Goal: Task Accomplishment & Management: Complete application form

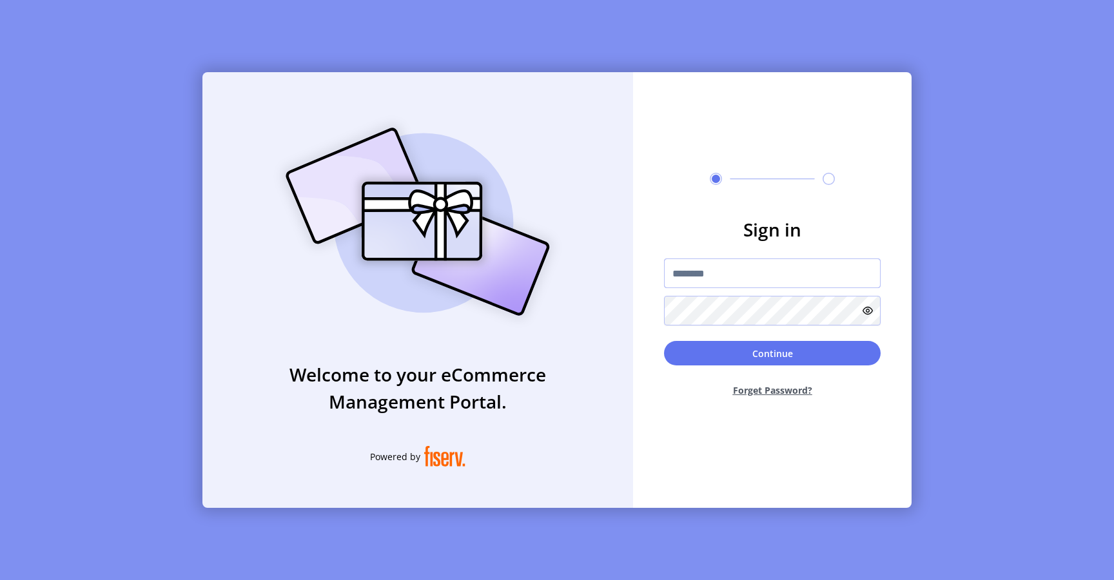
click at [698, 271] on input "text" at bounding box center [772, 274] width 217 height 30
click at [709, 270] on input "text" at bounding box center [772, 274] width 217 height 30
type input "**********"
click at [692, 354] on button "Continue" at bounding box center [772, 353] width 217 height 25
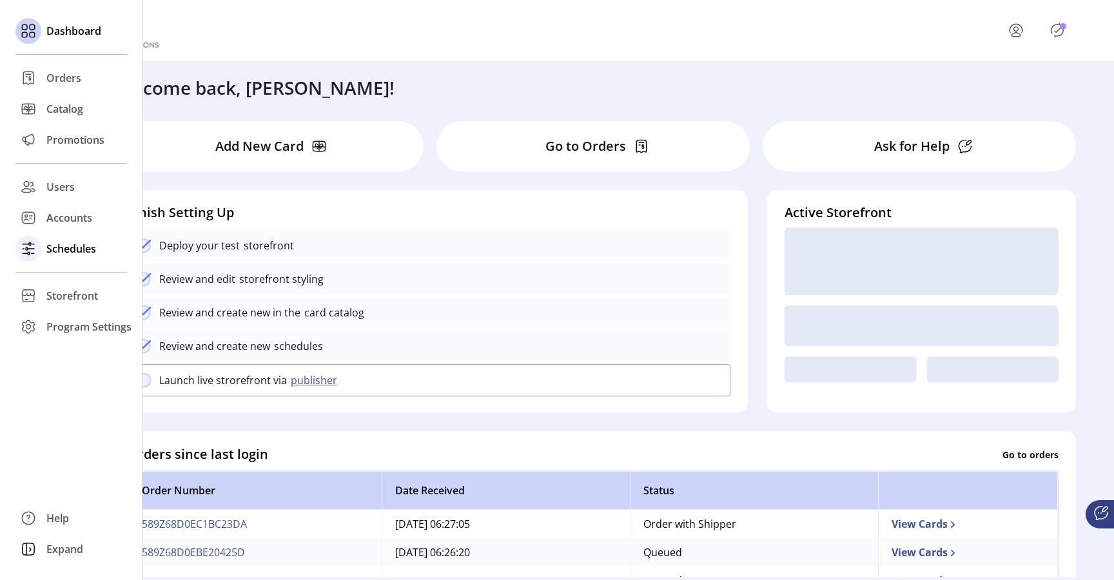
click at [75, 251] on span "Schedules" at bounding box center [71, 248] width 50 height 15
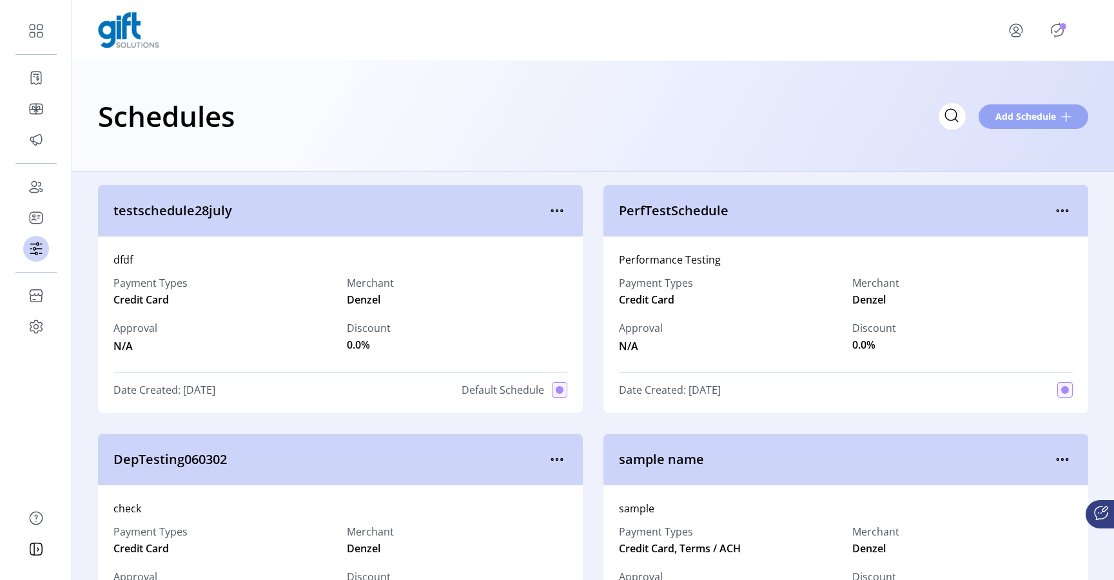
click at [1027, 122] on span "Add Schedule" at bounding box center [1026, 117] width 61 height 14
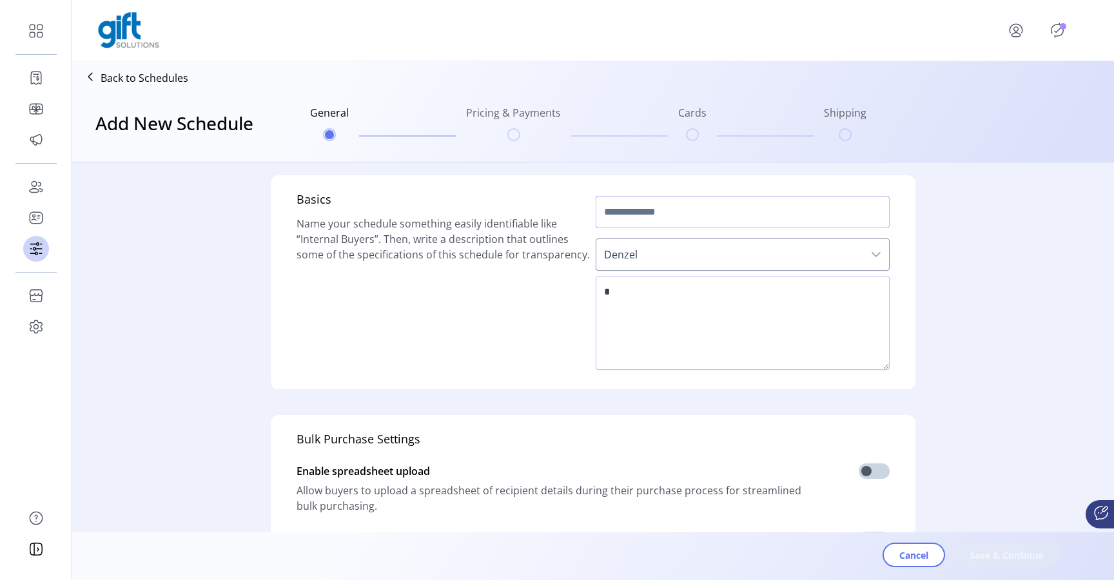
click at [651, 202] on input "text" at bounding box center [743, 212] width 294 height 32
type input "**********"
type textarea "*********"
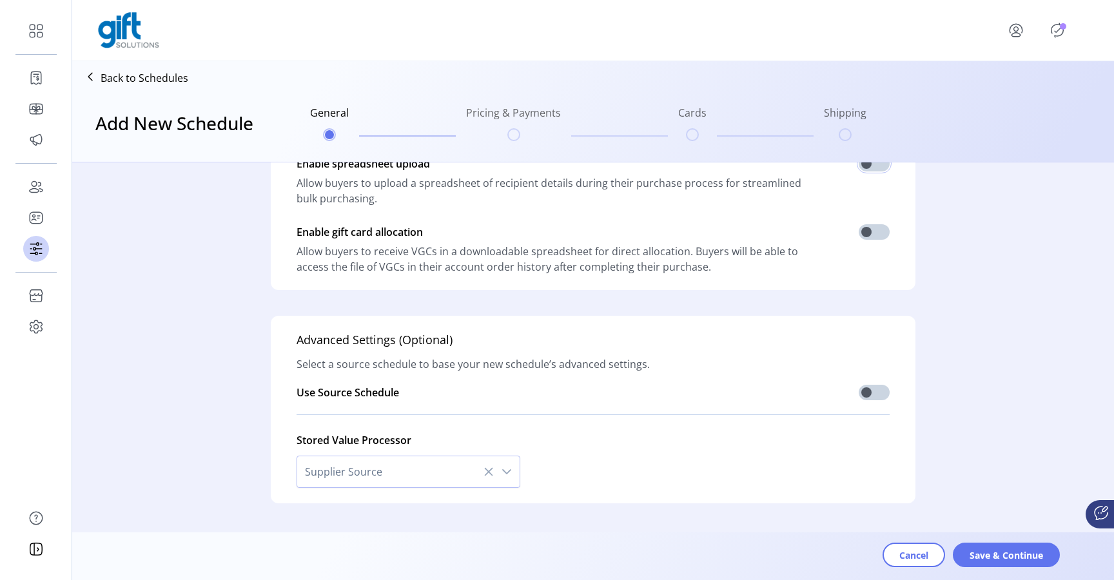
scroll to position [303, 0]
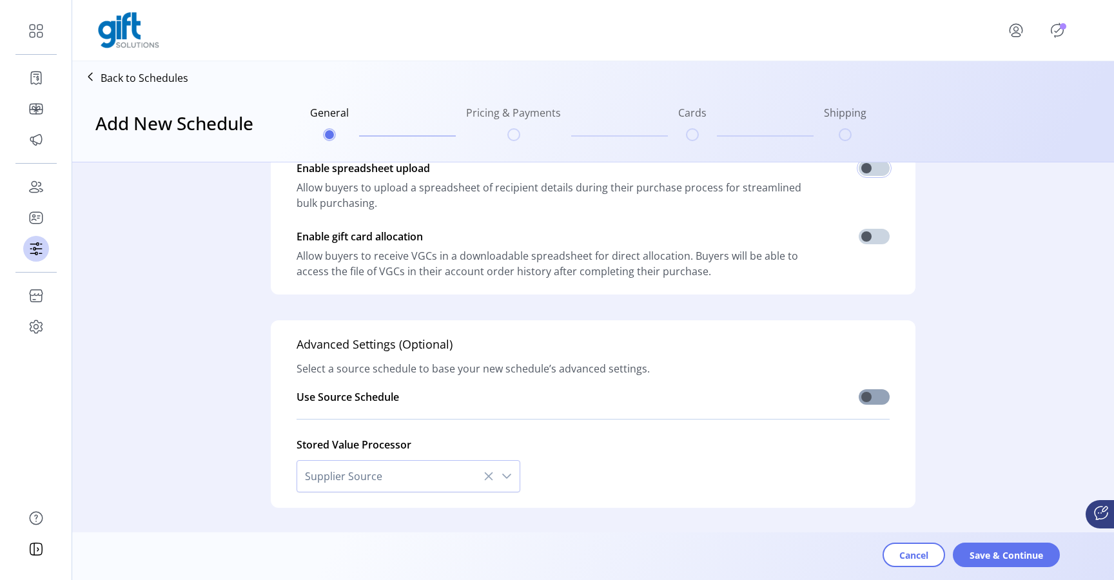
click at [865, 391] on span at bounding box center [874, 396] width 31 height 15
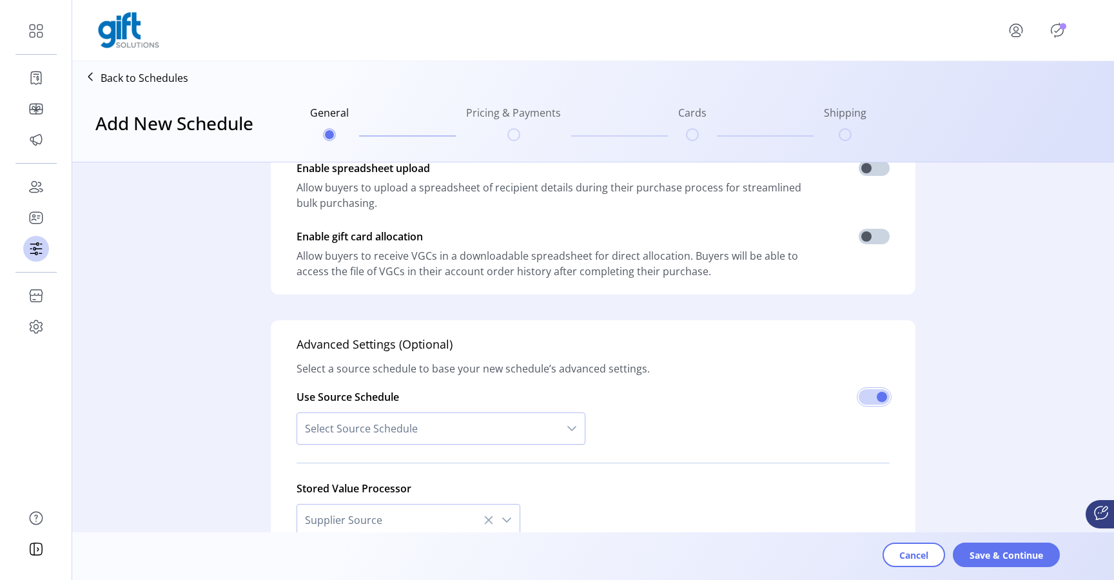
click at [517, 410] on div "Select Source Schedule" at bounding box center [441, 429] width 289 height 48
click at [498, 427] on span "Select Source Schedule" at bounding box center [428, 428] width 262 height 31
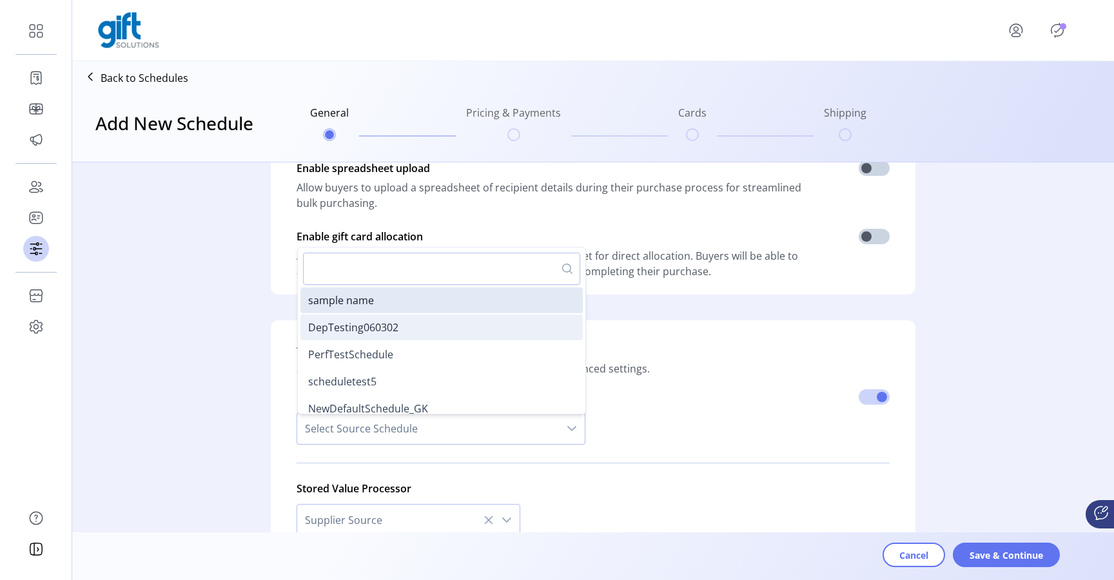
click at [396, 327] on li "DepTesting060302" at bounding box center [441, 328] width 282 height 26
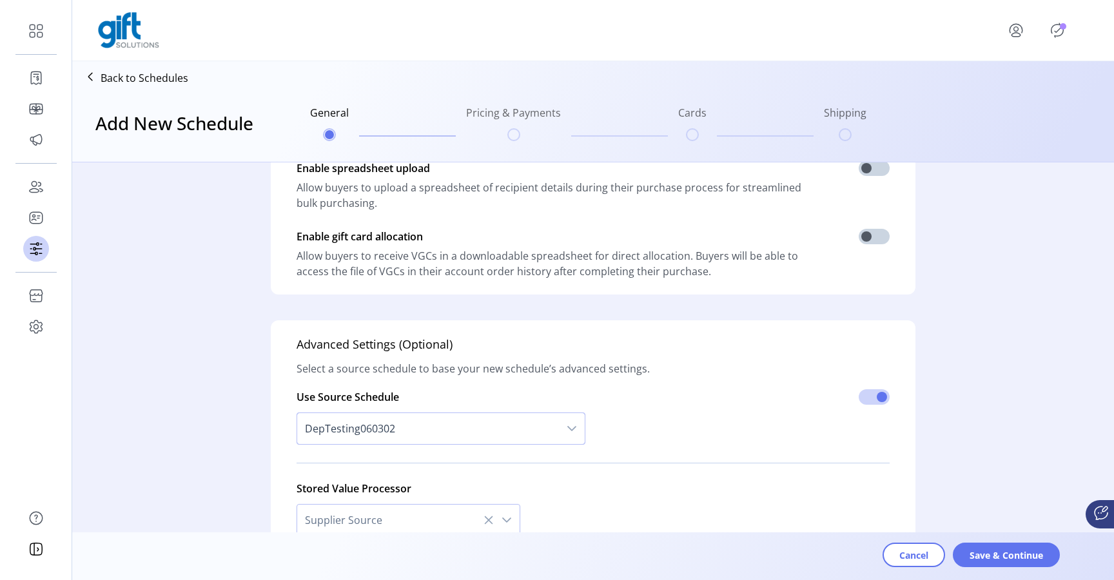
scroll to position [383, 0]
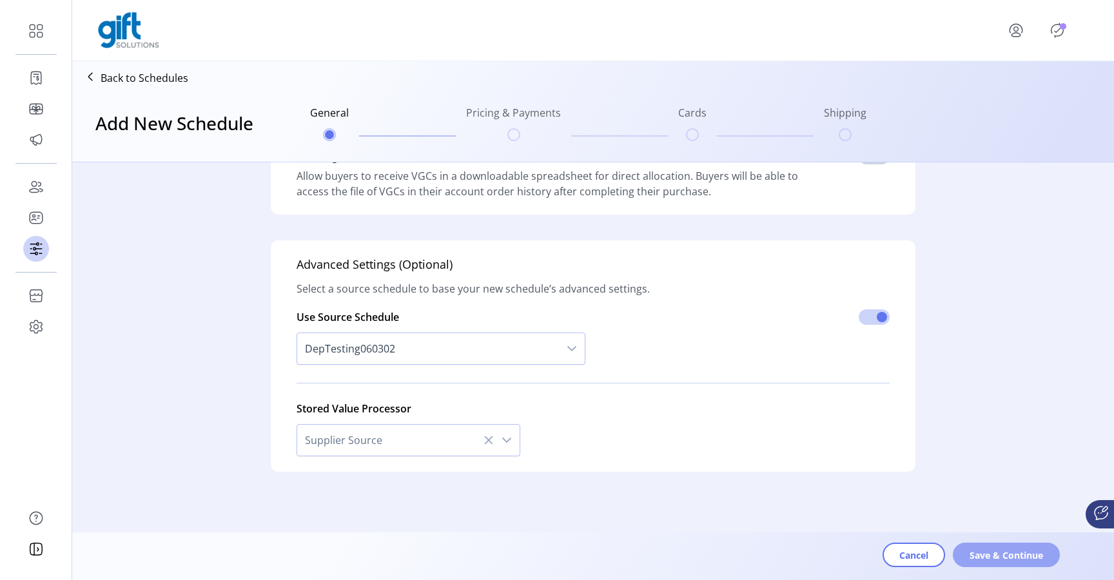
click at [989, 553] on span "Save & Continue" at bounding box center [1007, 556] width 74 height 14
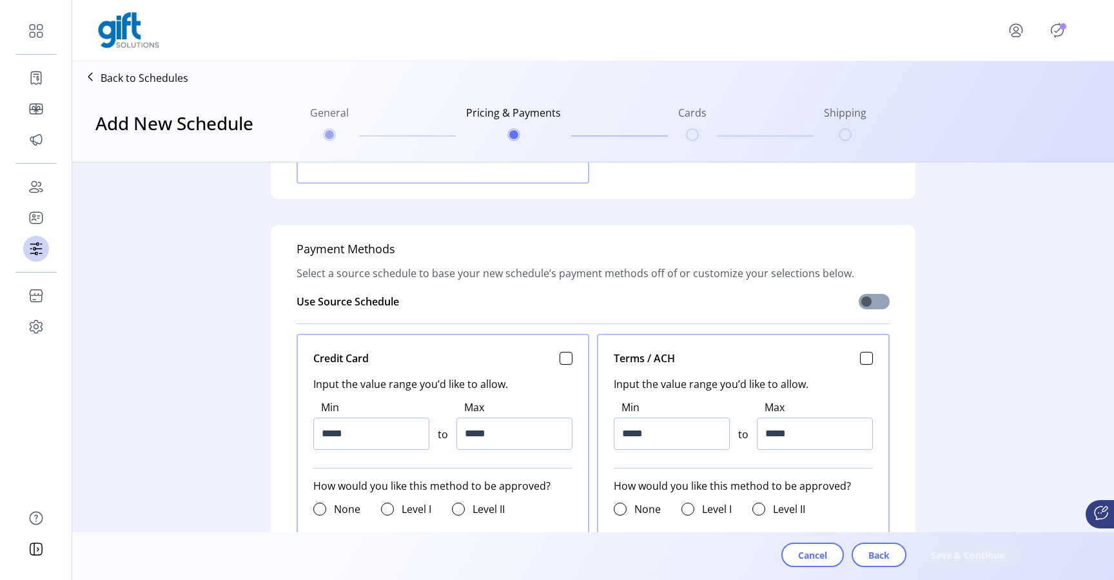
click at [865, 304] on span at bounding box center [874, 301] width 31 height 15
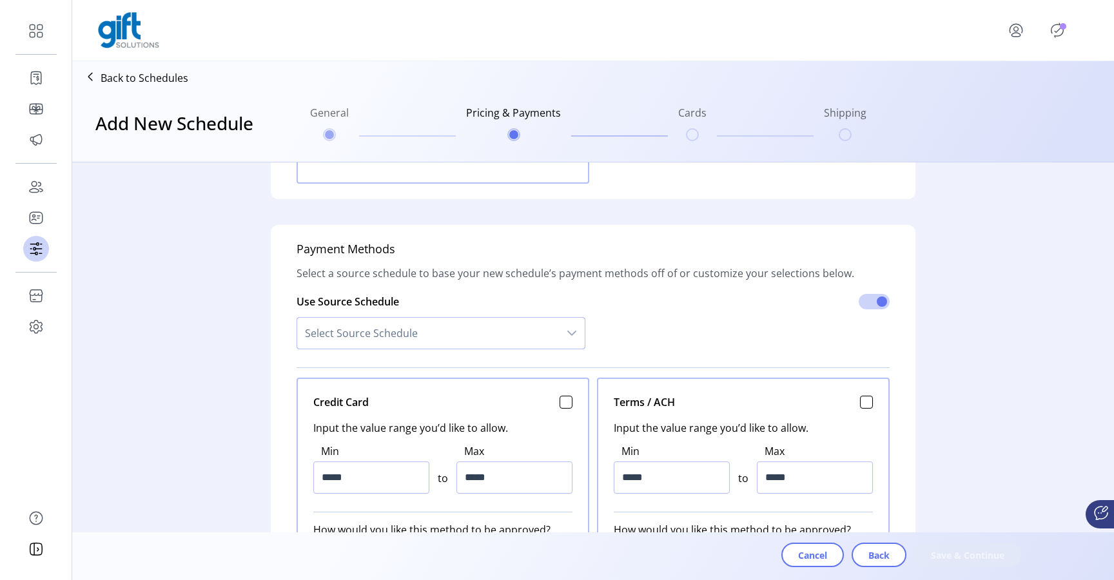
click at [539, 335] on span "Select Source Schedule" at bounding box center [428, 333] width 262 height 31
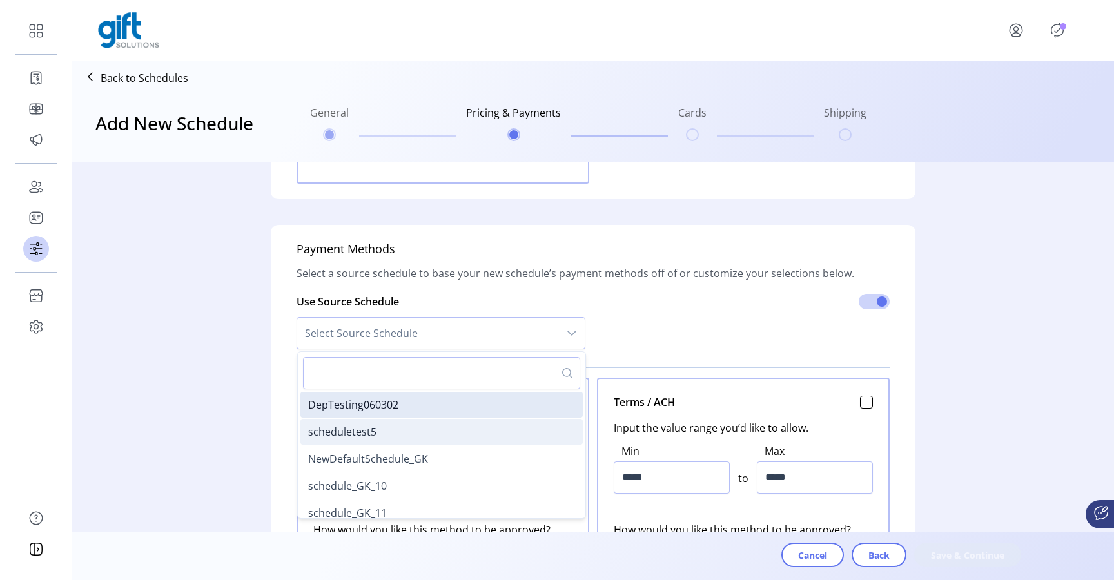
click at [438, 433] on li "scheduletest5" at bounding box center [441, 432] width 282 height 26
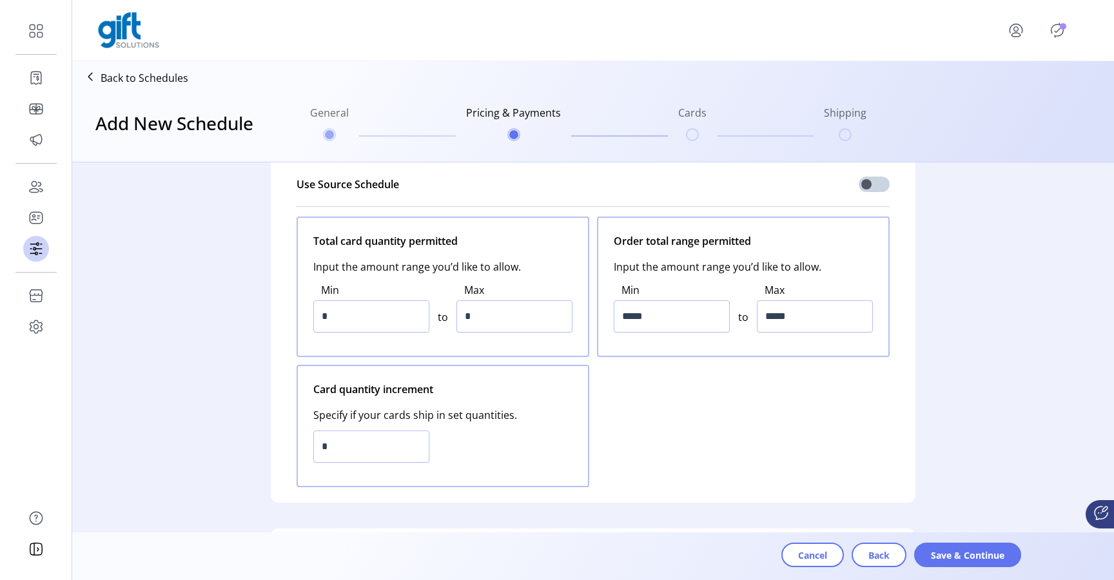
scroll to position [0, 0]
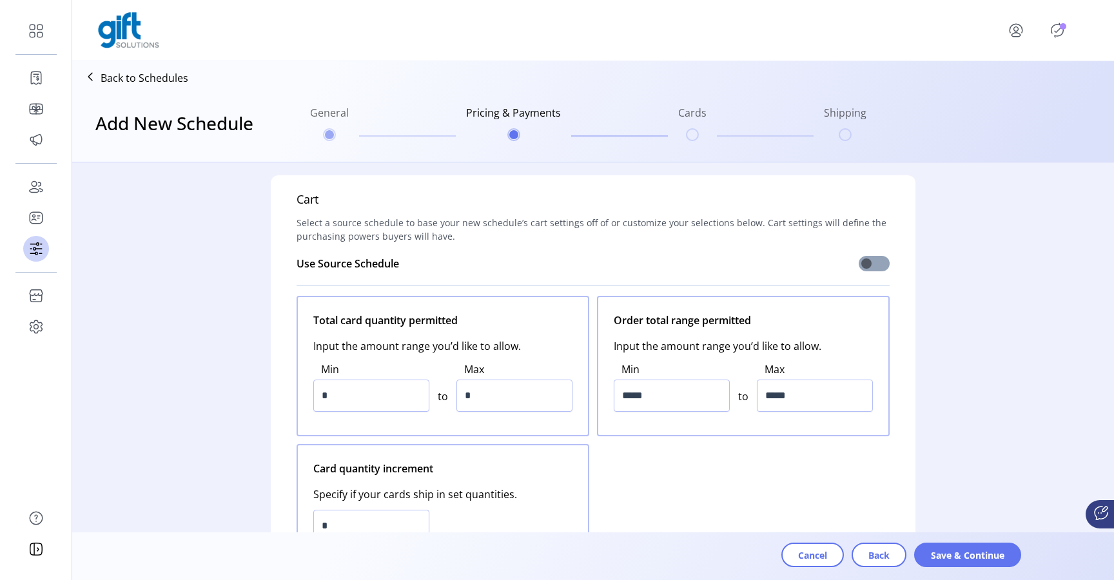
click at [870, 260] on span at bounding box center [874, 263] width 31 height 15
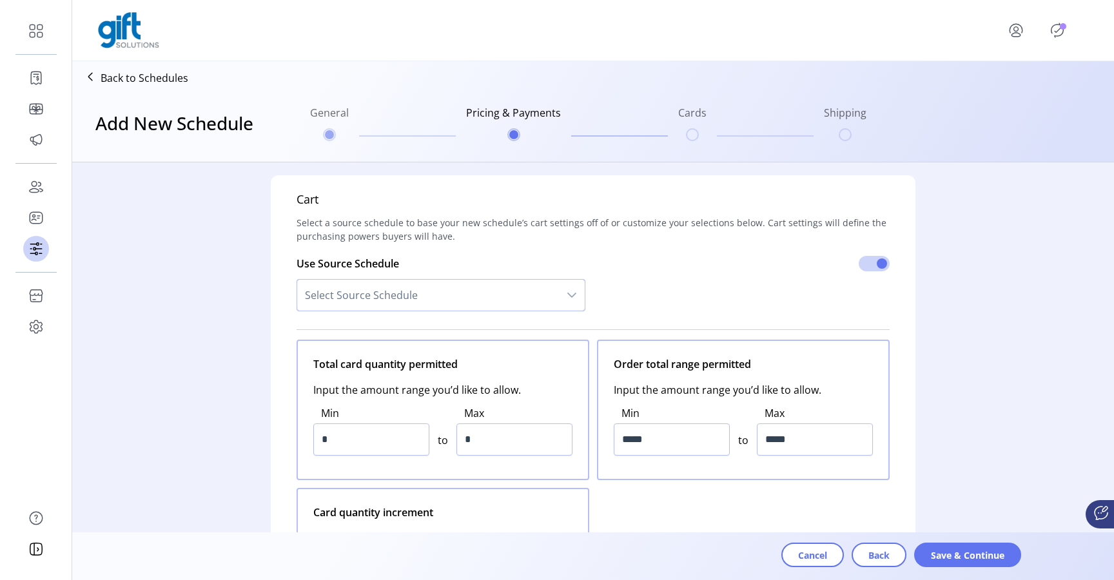
click at [527, 304] on span "Select Source Schedule" at bounding box center [428, 295] width 262 height 31
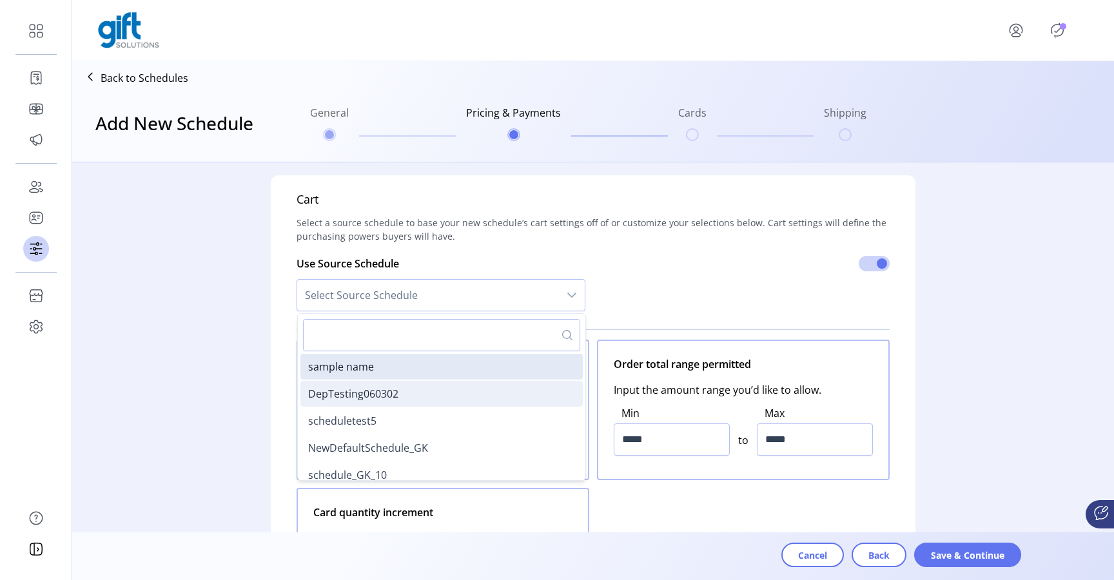
click at [453, 390] on li "DepTesting060302" at bounding box center [441, 394] width 282 height 26
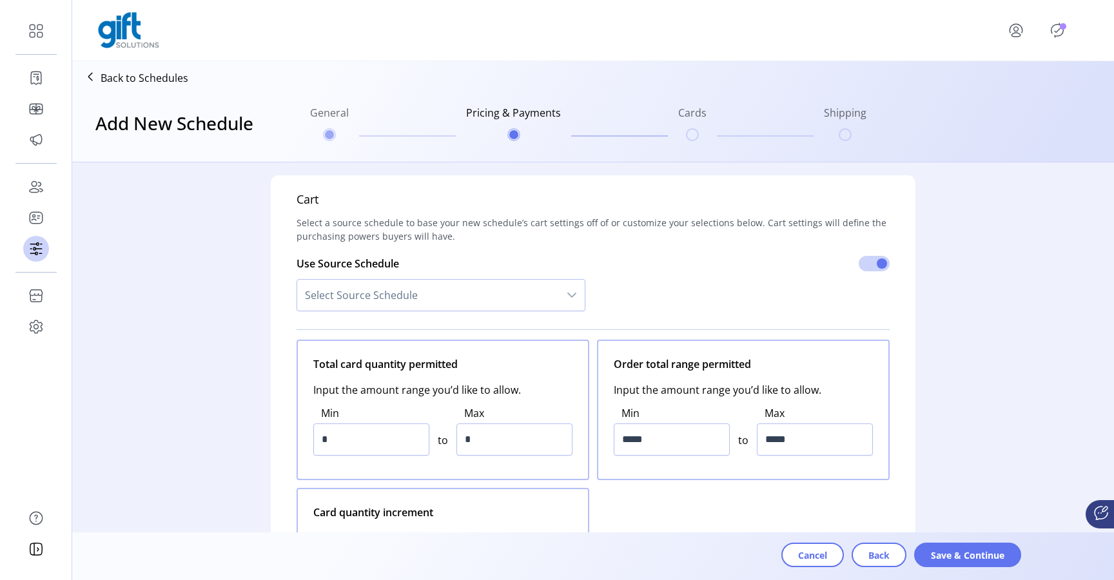
type input "*"
type input "*****"
type input "*********"
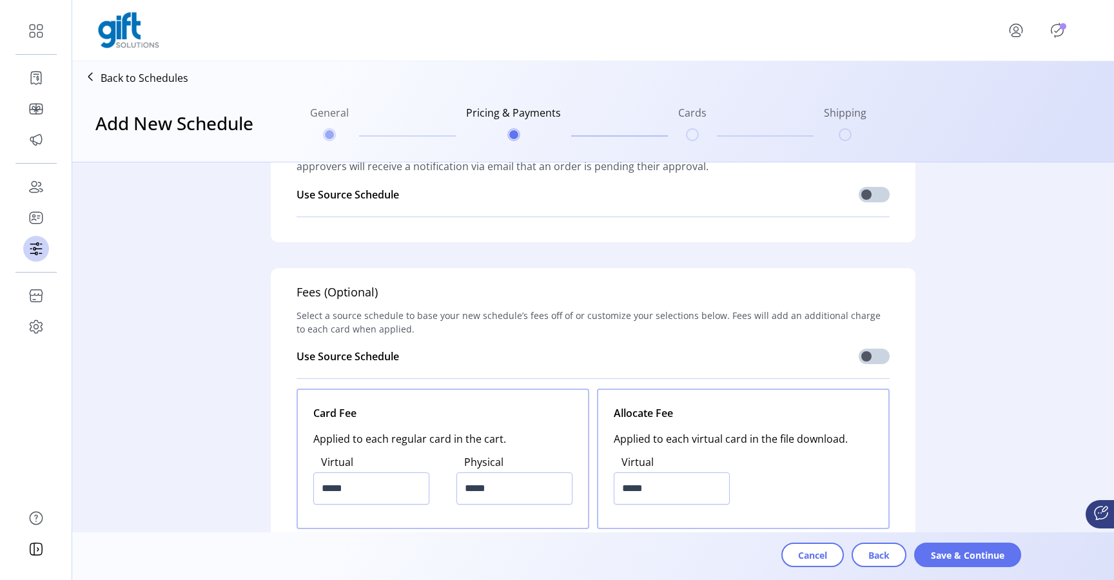
scroll to position [1303, 0]
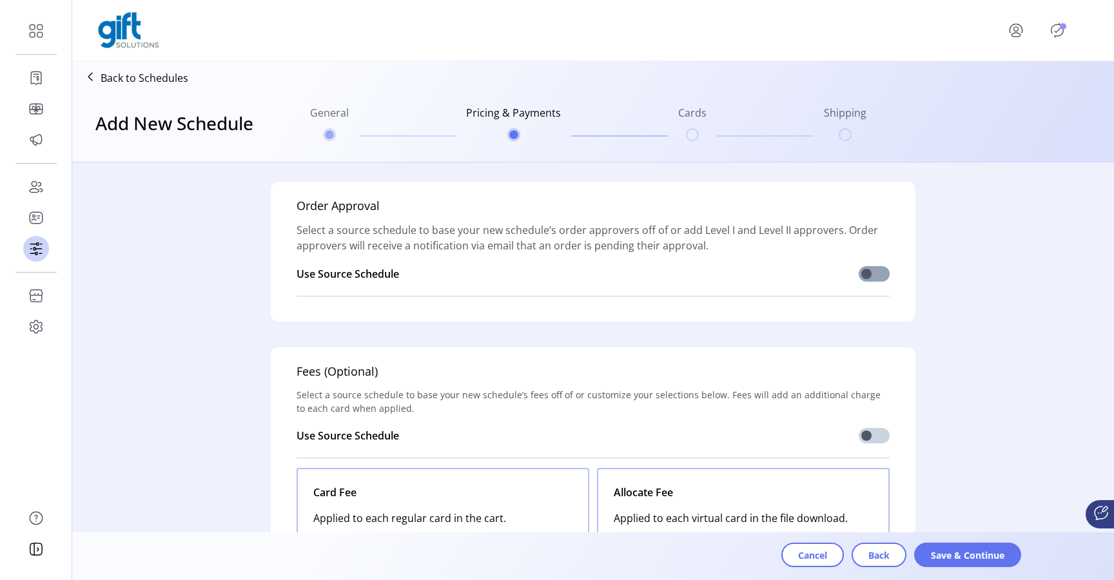
click at [872, 279] on span at bounding box center [874, 273] width 31 height 15
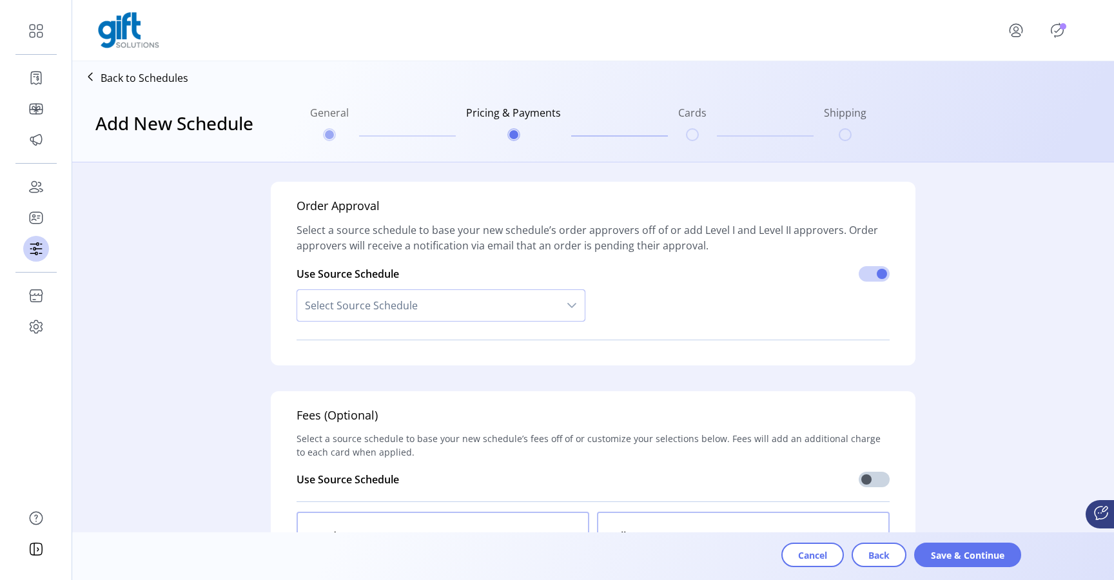
click at [527, 310] on span "Select Source Schedule" at bounding box center [428, 305] width 262 height 31
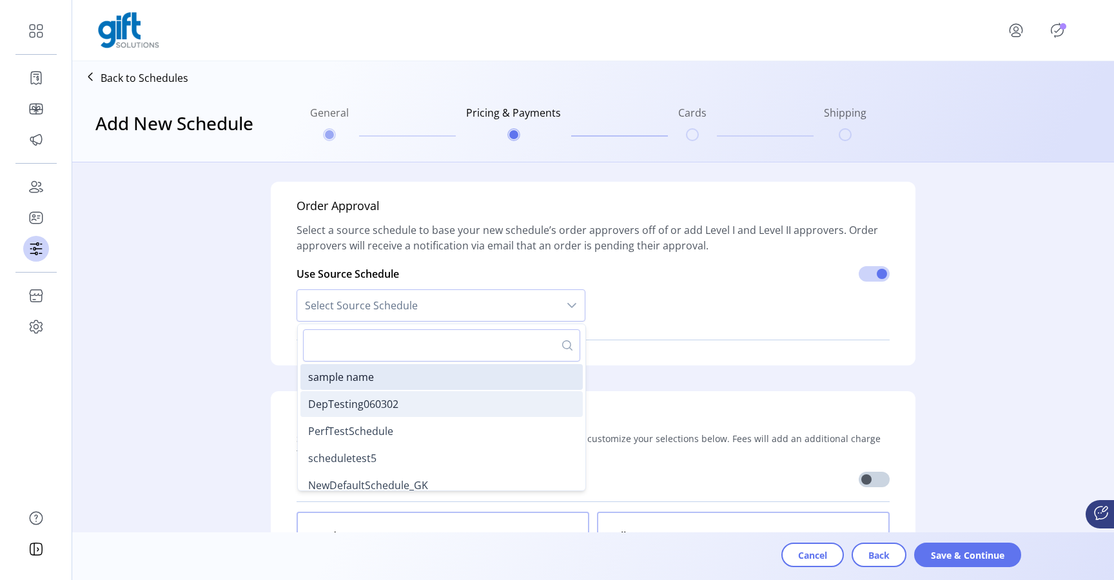
click at [450, 409] on li "DepTesting060302" at bounding box center [441, 404] width 282 height 26
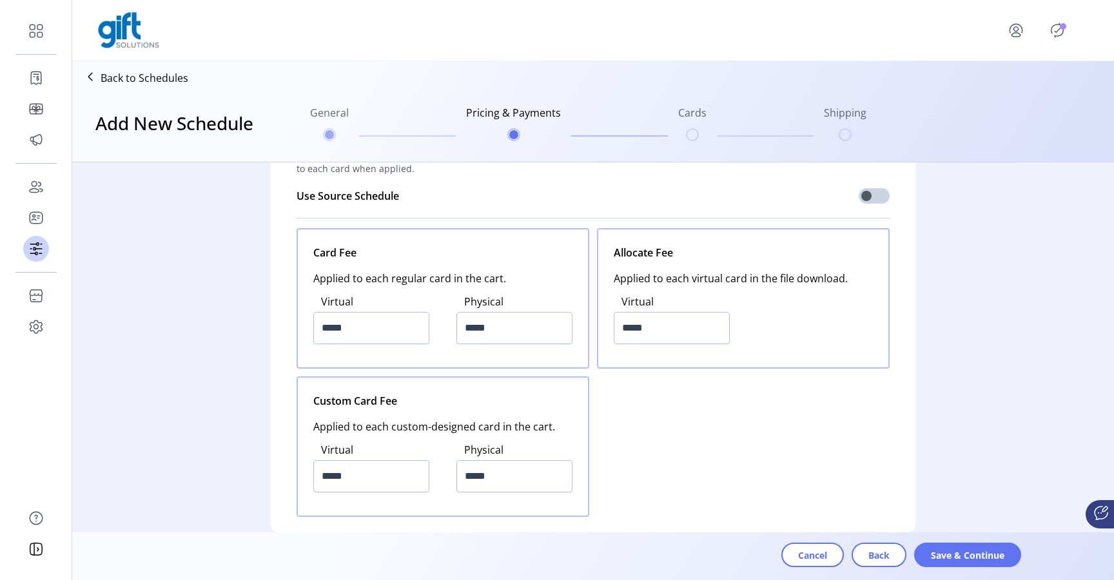
scroll to position [1541, 0]
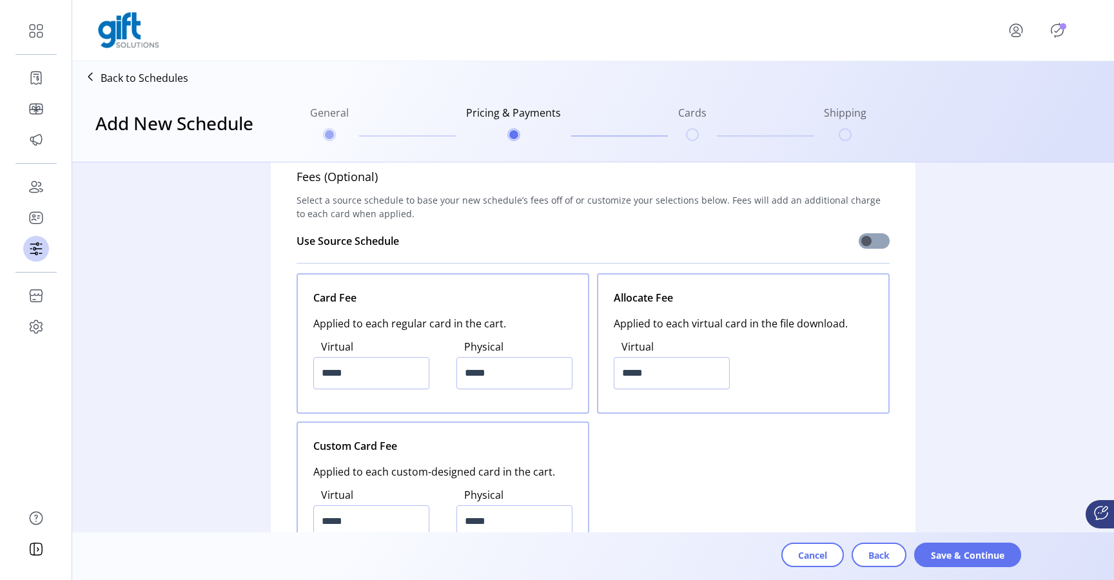
click at [870, 235] on span at bounding box center [874, 240] width 31 height 15
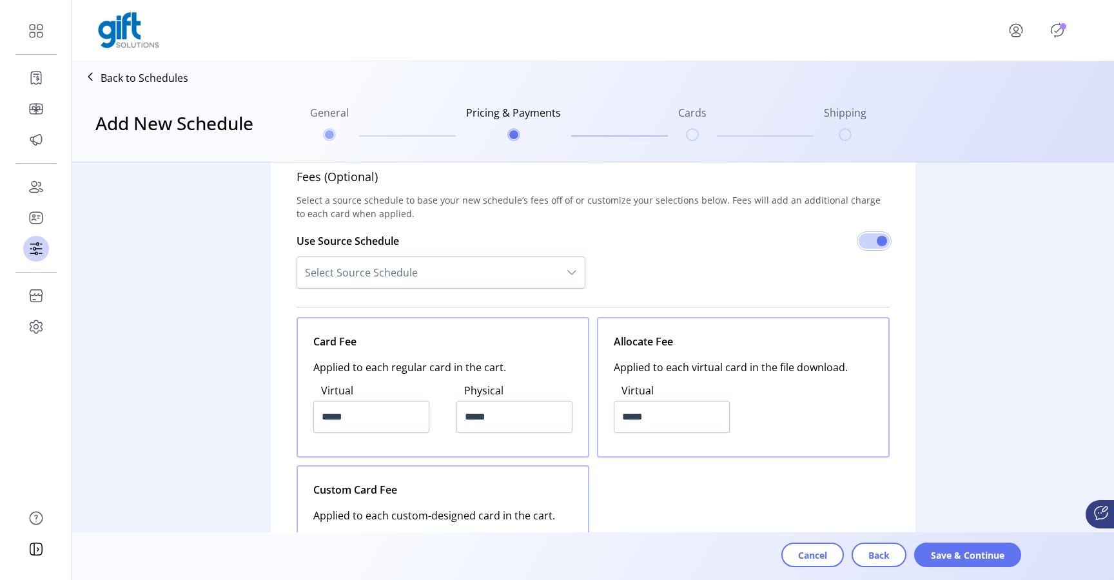
click at [423, 272] on span "Select Source Schedule" at bounding box center [428, 272] width 262 height 31
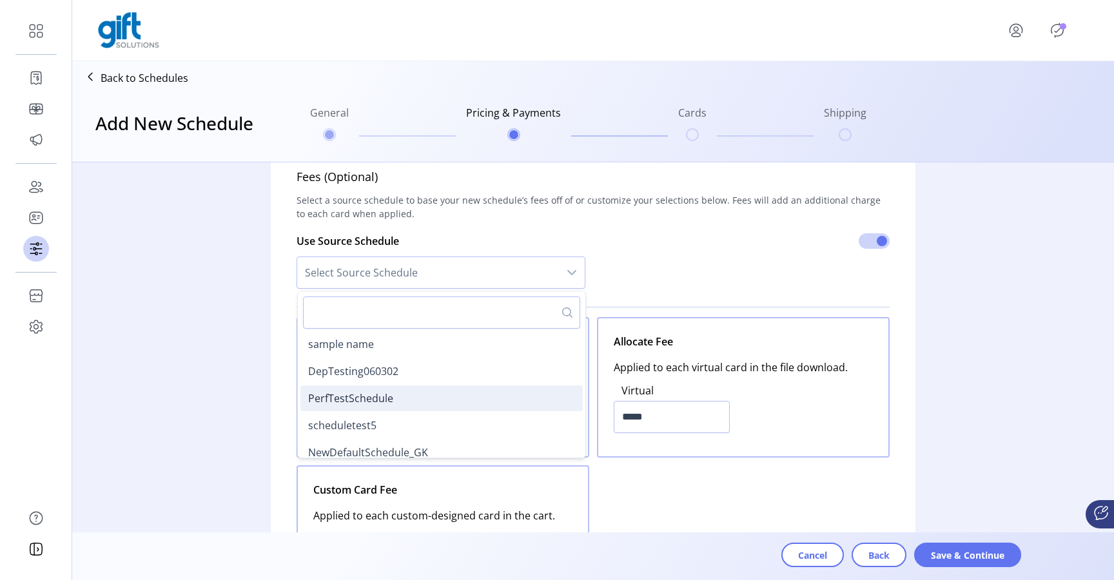
click at [388, 388] on li "PerfTestSchedule" at bounding box center [441, 399] width 282 height 26
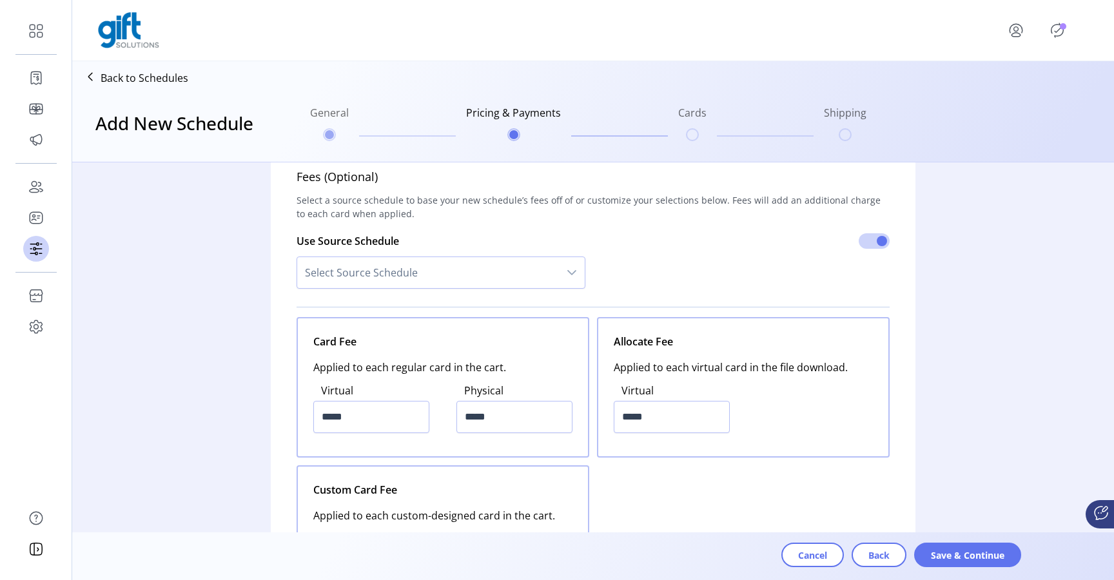
type input "*****"
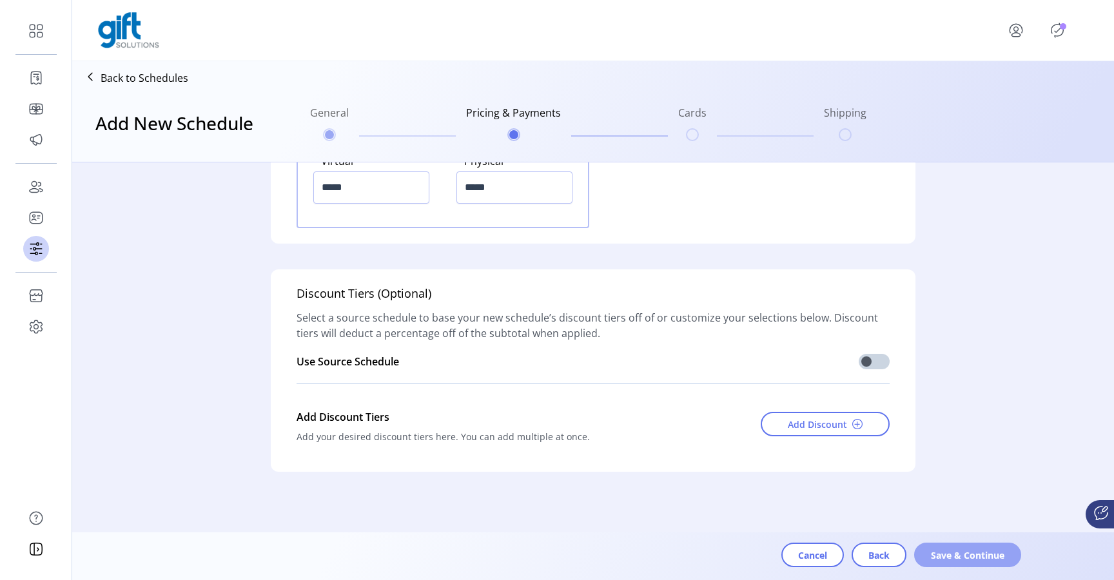
click at [949, 564] on button "Save & Continue" at bounding box center [967, 555] width 107 height 25
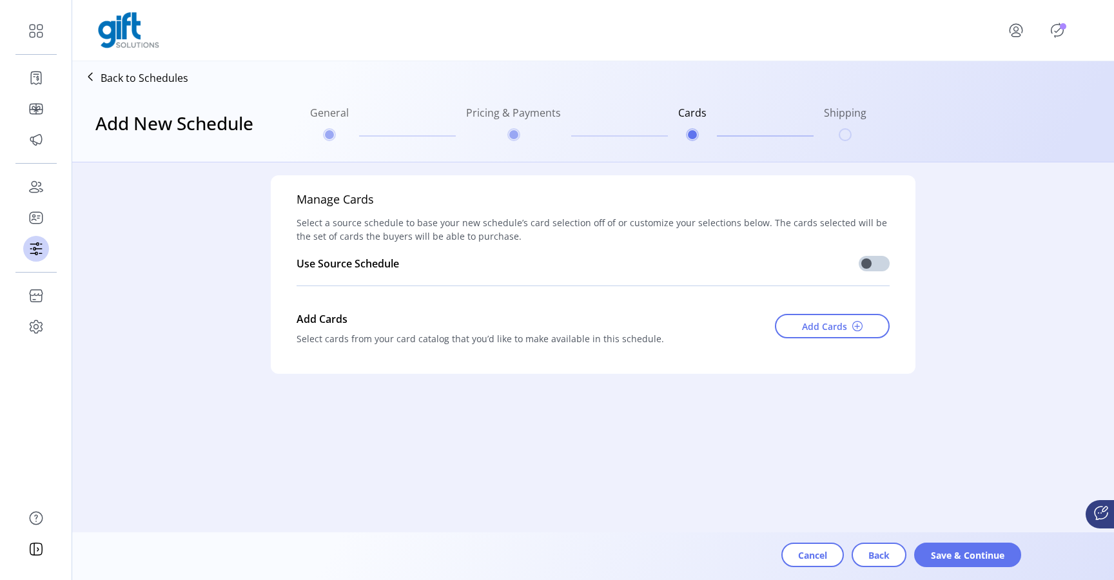
scroll to position [0, 0]
click at [872, 262] on span at bounding box center [874, 263] width 31 height 15
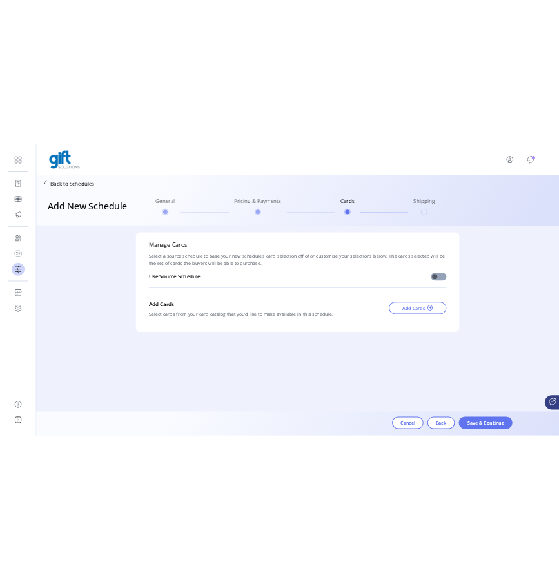
scroll to position [7, 4]
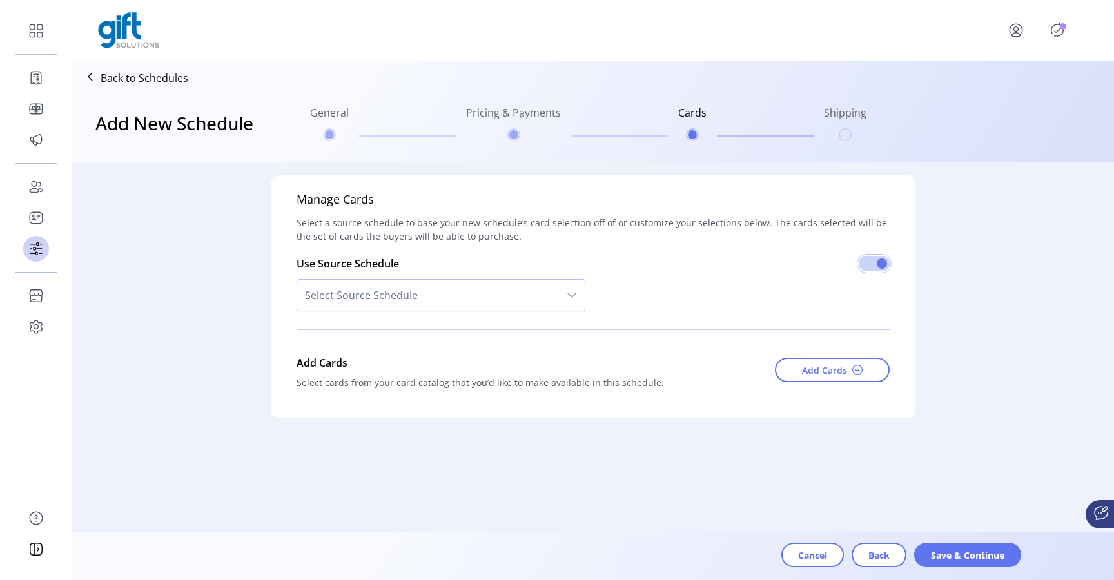
click at [433, 305] on span "Select Source Schedule" at bounding box center [428, 295] width 262 height 31
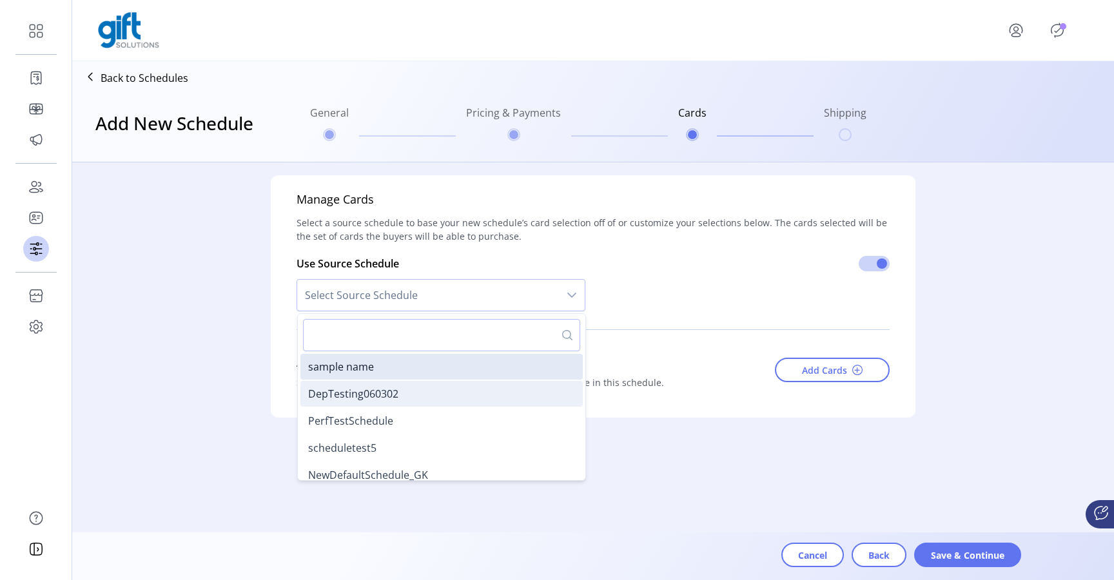
click at [395, 395] on span "DepTesting060302" at bounding box center [353, 394] width 90 height 14
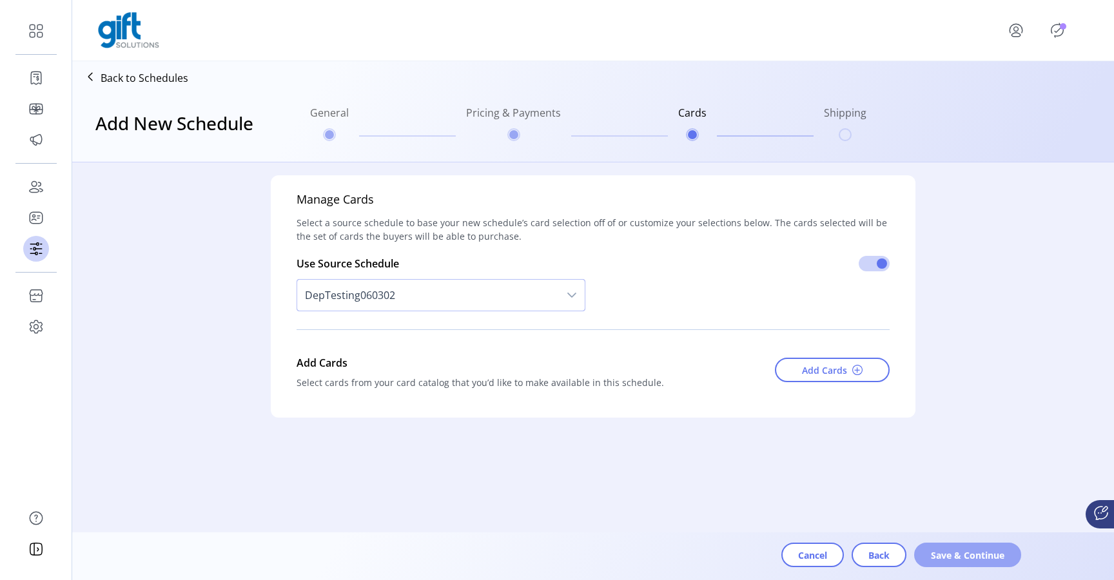
click at [934, 555] on span "Save & Continue" at bounding box center [968, 556] width 74 height 14
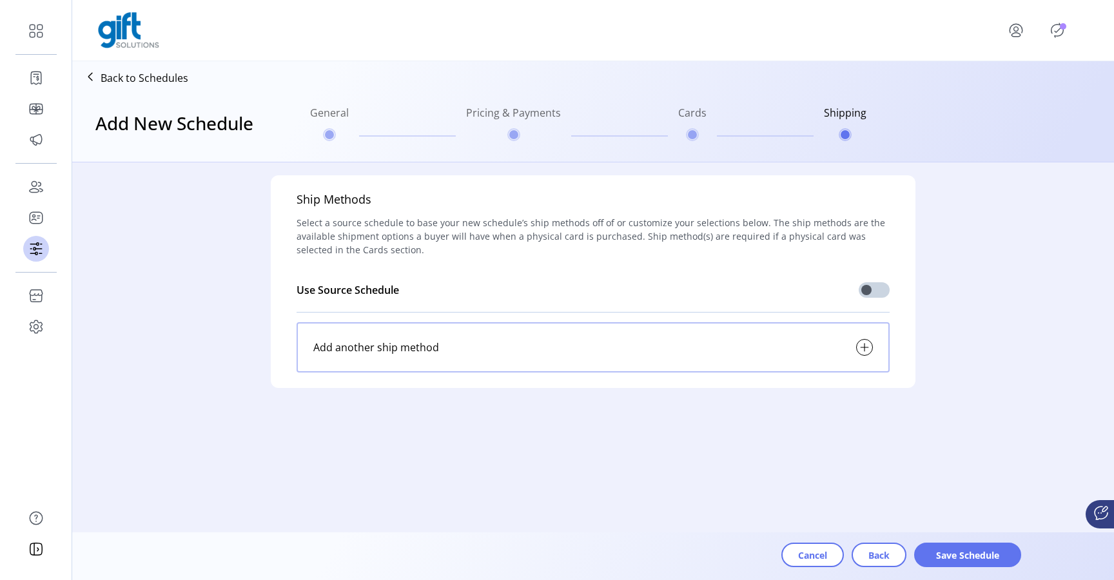
click at [934, 555] on span "Save Schedule" at bounding box center [968, 556] width 74 height 14
click at [863, 557] on button "Back" at bounding box center [879, 555] width 55 height 25
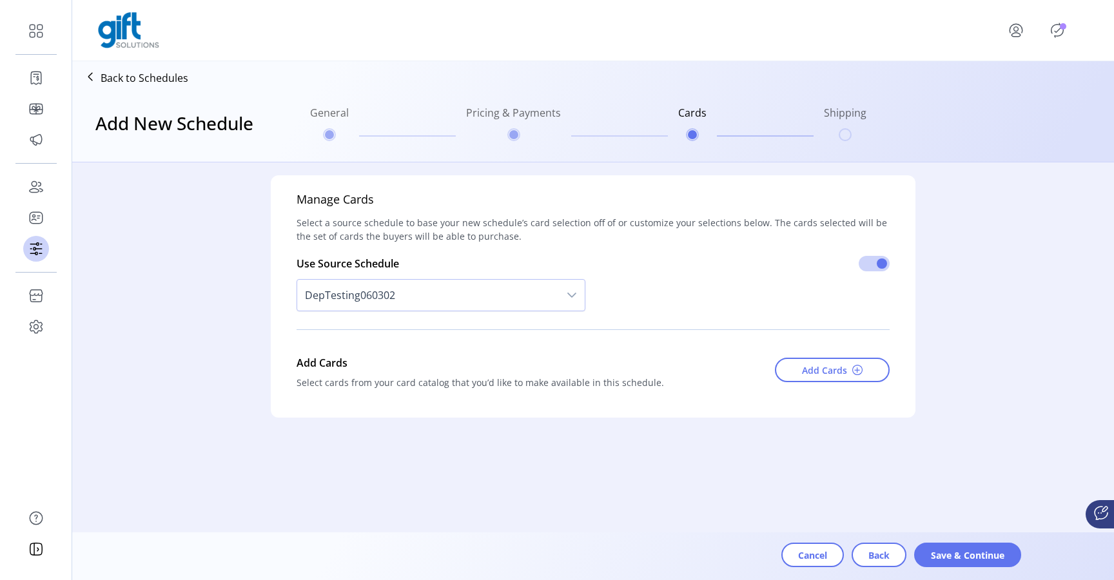
click at [863, 557] on button "Back" at bounding box center [879, 555] width 55 height 25
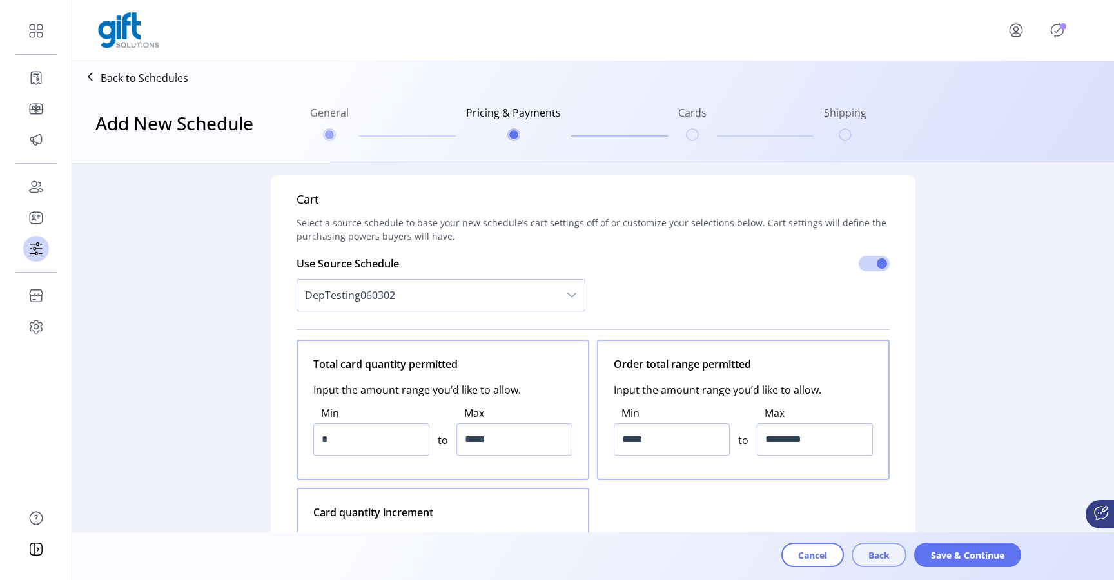
click at [863, 557] on button "Back" at bounding box center [879, 555] width 55 height 25
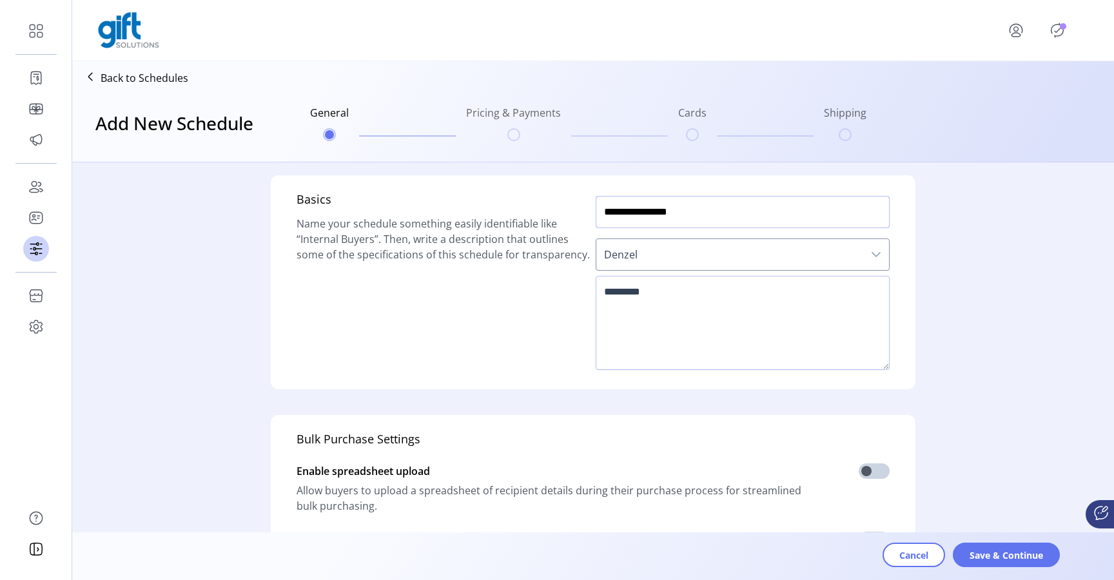
click at [705, 216] on input "**********" at bounding box center [743, 212] width 294 height 32
type input "**********"
click at [992, 551] on span "Save & Continue" at bounding box center [1007, 556] width 74 height 14
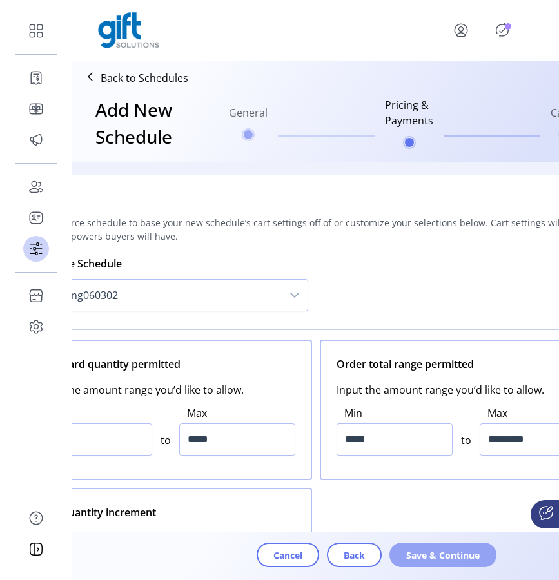
click at [447, 554] on span "Save & Continue" at bounding box center [443, 556] width 74 height 14
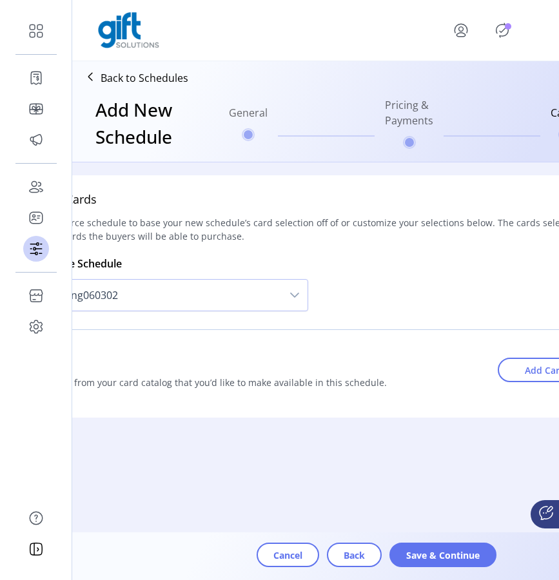
click at [447, 554] on span "Save & Continue" at bounding box center [443, 556] width 74 height 14
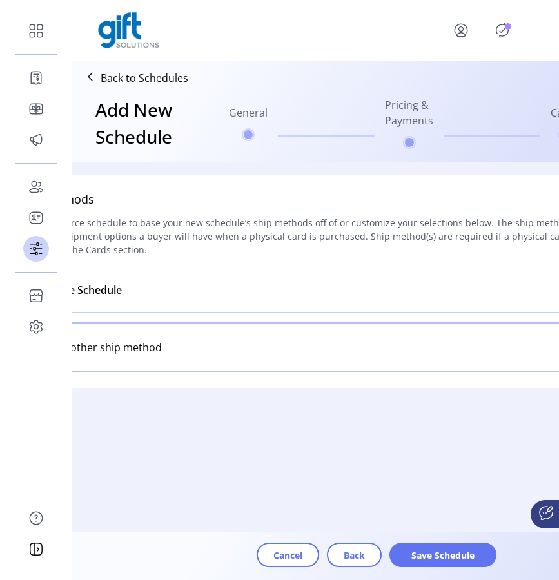
click at [447, 554] on span "Save Schedule" at bounding box center [443, 556] width 74 height 14
click at [436, 558] on span "Save Schedule" at bounding box center [443, 556] width 74 height 14
click at [340, 556] on button "Back" at bounding box center [354, 555] width 55 height 25
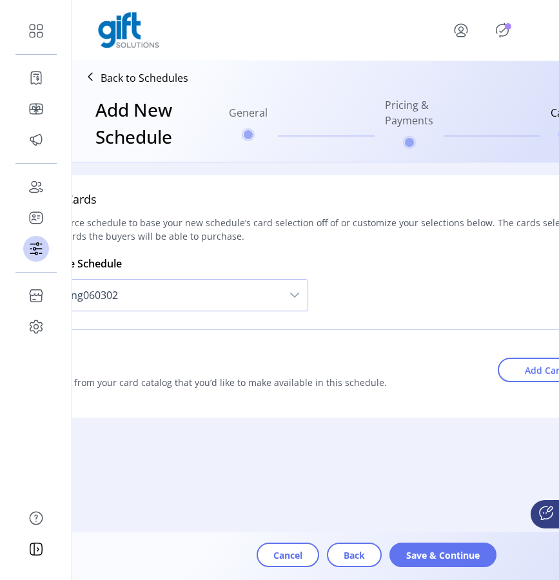
click at [340, 556] on button "Back" at bounding box center [354, 555] width 55 height 25
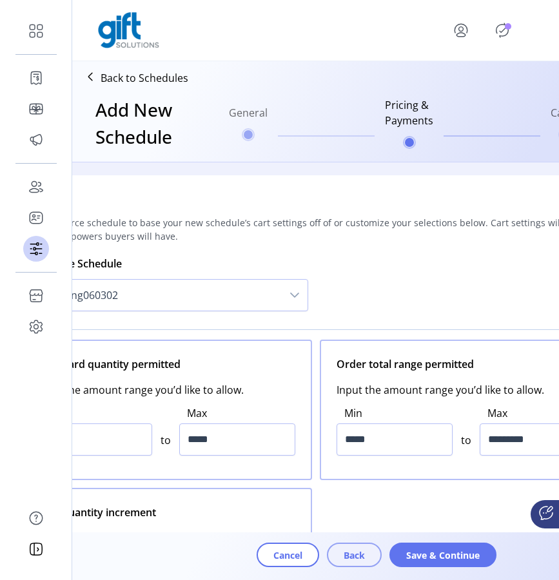
click at [348, 555] on span "Back" at bounding box center [354, 556] width 21 height 14
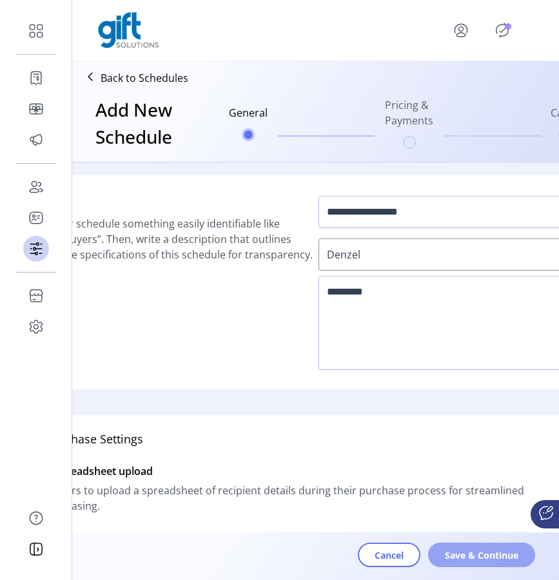
click at [435, 562] on button "Save & Continue" at bounding box center [481, 555] width 107 height 25
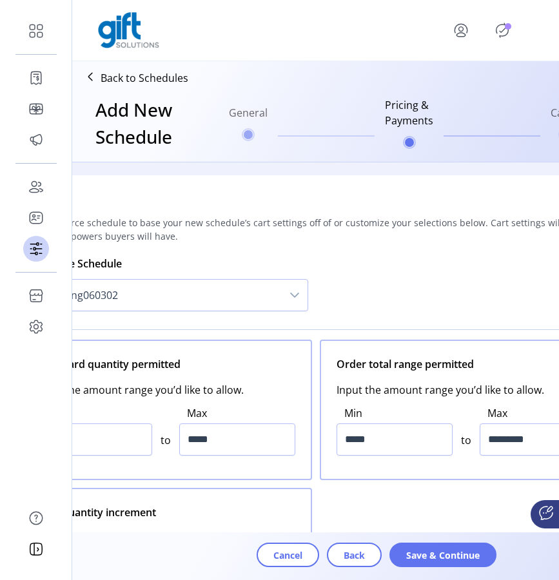
click at [435, 562] on button "Save & Continue" at bounding box center [442, 555] width 107 height 25
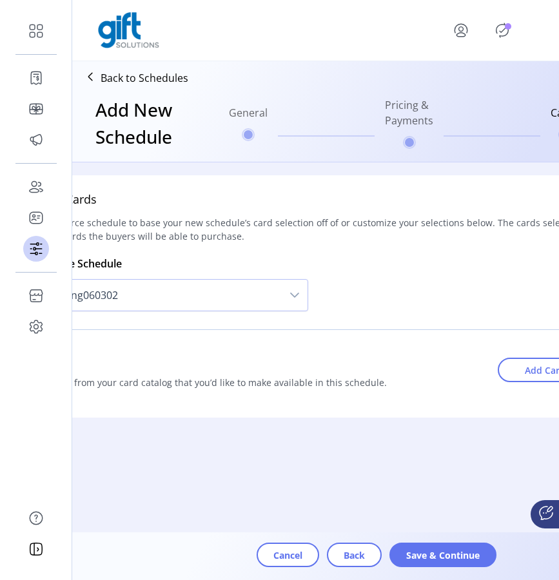
click at [435, 562] on button "Save & Continue" at bounding box center [442, 555] width 107 height 25
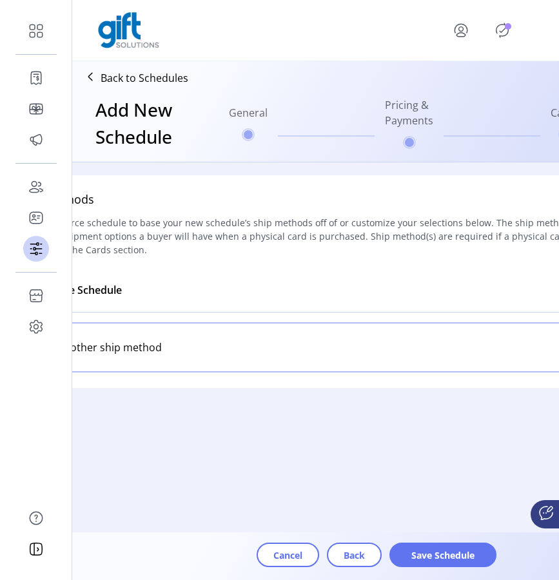
click at [435, 562] on button "Save Schedule" at bounding box center [442, 555] width 107 height 25
